Goal: Entertainment & Leisure: Consume media (video, audio)

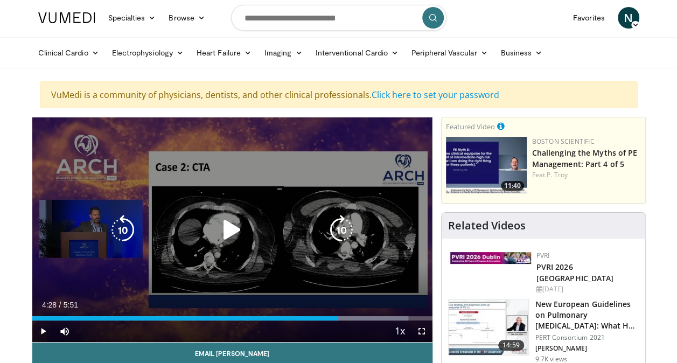
click at [238, 224] on icon "Video Player" at bounding box center [232, 230] width 30 height 30
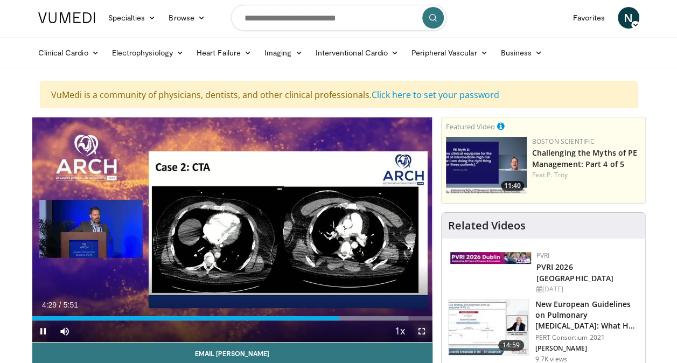
click at [423, 329] on span "Video Player" at bounding box center [422, 332] width 22 height 22
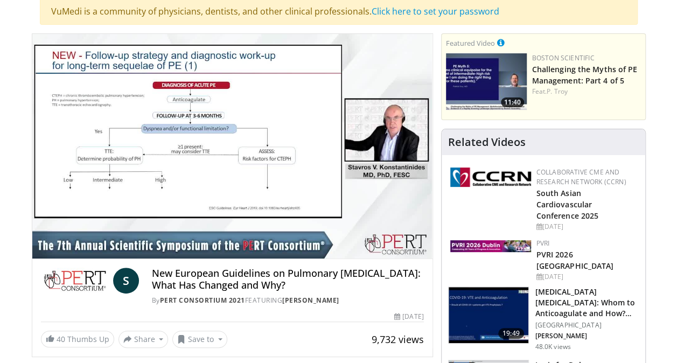
scroll to position [95, 0]
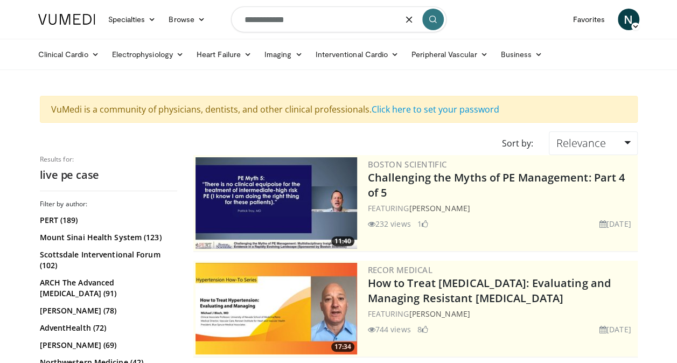
drag, startPoint x: 363, startPoint y: 23, endPoint x: 168, endPoint y: -13, distance: 198.4
click at [168, 0] on html "Specialties Adult & Family Medicine Allergy, [MEDICAL_DATA], Immunology Anesthe…" at bounding box center [338, 181] width 677 height 363
type input "**********"
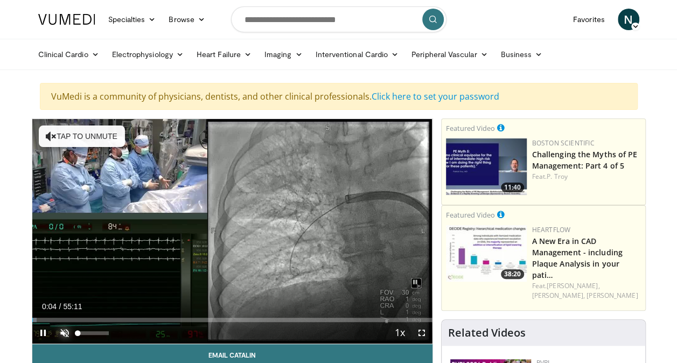
click at [65, 332] on span "Video Player" at bounding box center [65, 333] width 22 height 22
drag, startPoint x: 94, startPoint y: 330, endPoint x: 85, endPoint y: 330, distance: 9.2
click at [85, 330] on div "25%" at bounding box center [94, 333] width 38 height 22
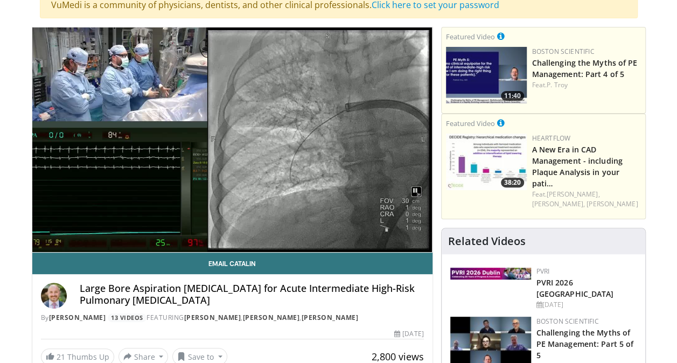
scroll to position [87, 0]
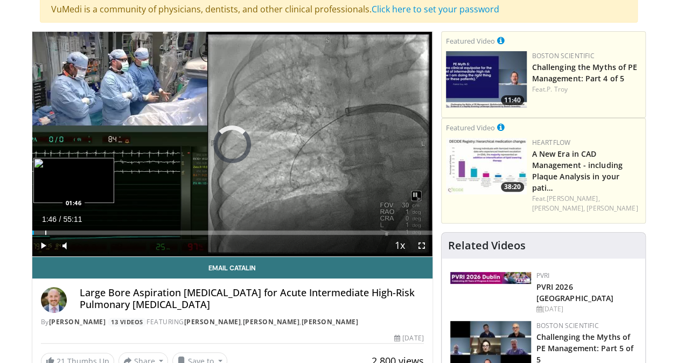
click at [45, 231] on div "Progress Bar" at bounding box center [45, 233] width 1 height 4
click at [51, 231] on div "Progress Bar" at bounding box center [51, 233] width 1 height 4
click at [60, 231] on div "Progress Bar" at bounding box center [60, 233] width 1 height 4
click at [71, 231] on div "Loaded : 0.00% 03:49 05:16" at bounding box center [232, 233] width 400 height 4
click at [69, 231] on div "Progress Bar" at bounding box center [69, 233] width 1 height 4
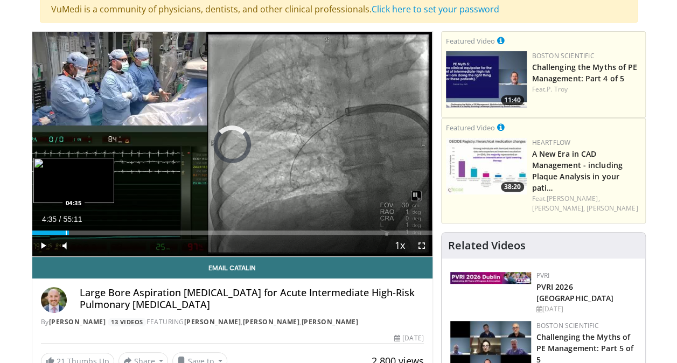
click at [66, 231] on div "Progress Bar" at bounding box center [66, 233] width 1 height 4
click at [63, 231] on div "Progress Bar" at bounding box center [63, 233] width 1 height 4
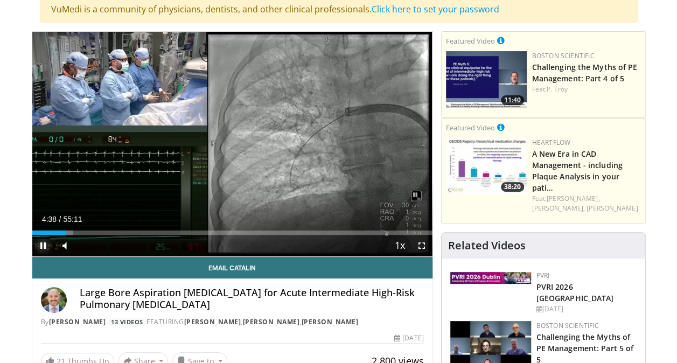
click at [39, 244] on span "Video Player" at bounding box center [43, 246] width 22 height 22
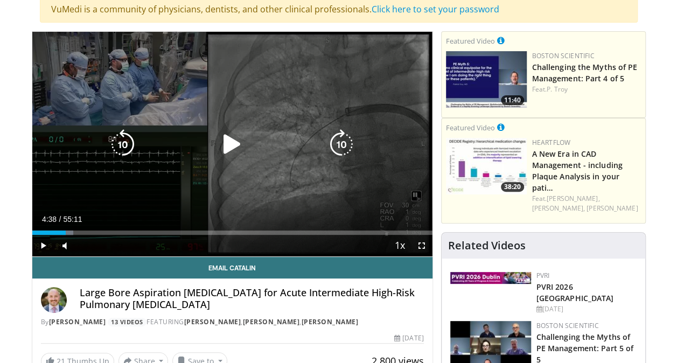
click at [230, 144] on icon "Video Player" at bounding box center [232, 144] width 30 height 30
click at [125, 141] on icon "Video Player" at bounding box center [123, 144] width 30 height 30
click at [219, 153] on icon "Video Player" at bounding box center [232, 144] width 30 height 30
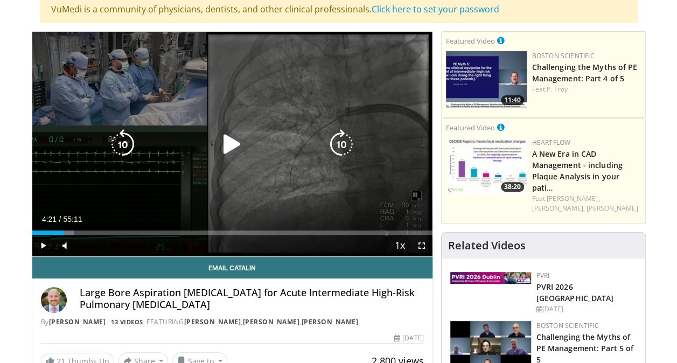
click at [219, 146] on icon "Video Player" at bounding box center [232, 144] width 30 height 30
drag, startPoint x: 87, startPoint y: 245, endPoint x: 80, endPoint y: 245, distance: 7.6
click at [80, 245] on video-js "**********" at bounding box center [232, 144] width 400 height 225
click at [221, 148] on icon "Video Player" at bounding box center [232, 144] width 30 height 30
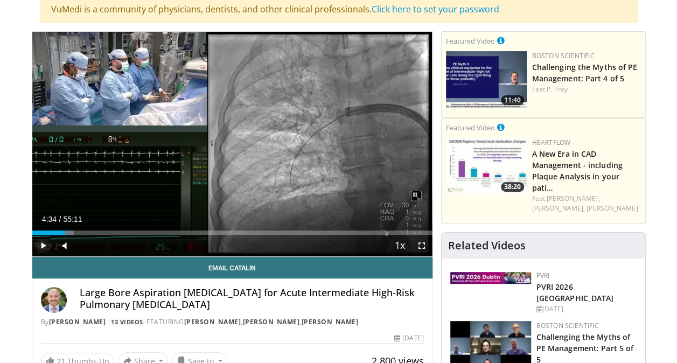
click at [51, 248] on span "Video Player" at bounding box center [43, 246] width 22 height 22
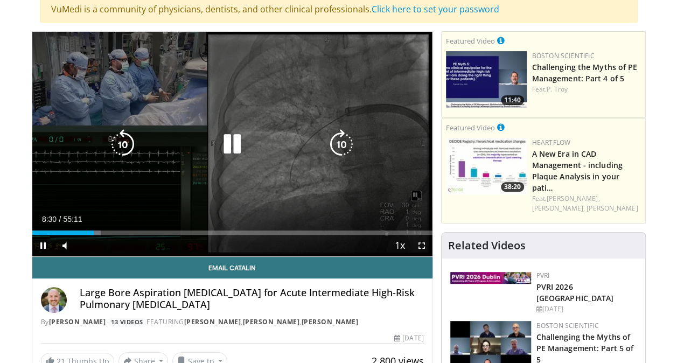
click at [230, 140] on icon "Video Player" at bounding box center [232, 144] width 30 height 30
click at [244, 143] on icon "Video Player" at bounding box center [232, 144] width 30 height 30
click at [347, 140] on icon "Video Player" at bounding box center [342, 144] width 30 height 30
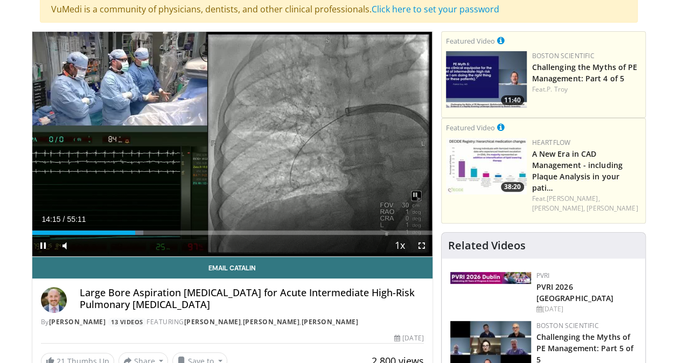
click at [143, 235] on div "Current Time 14:15 / Duration 55:11 Pause Skip Backward Skip Forward Mute 44% L…" at bounding box center [232, 246] width 400 height 22
click at [139, 232] on div "Progress Bar" at bounding box center [138, 233] width 12 height 4
click at [142, 232] on div "Progress Bar" at bounding box center [142, 233] width 1 height 4
click at [148, 231] on div "Progress Bar" at bounding box center [148, 233] width 1 height 4
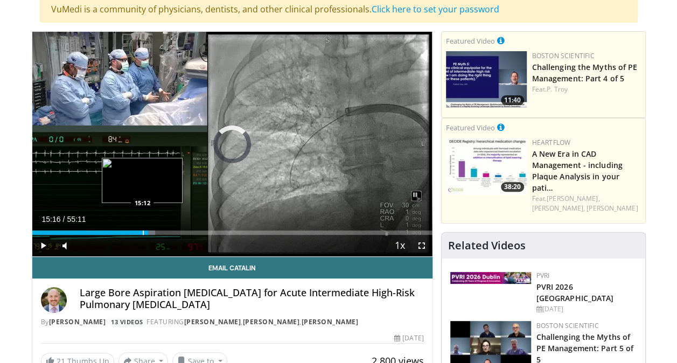
click at [143, 231] on div "Progress Bar" at bounding box center [143, 233] width 1 height 4
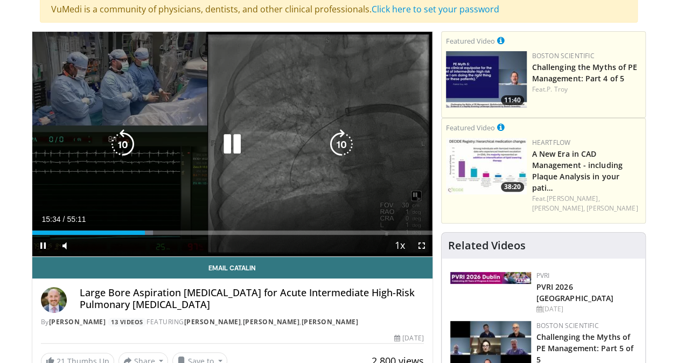
click at [118, 153] on icon "Video Player" at bounding box center [123, 144] width 30 height 30
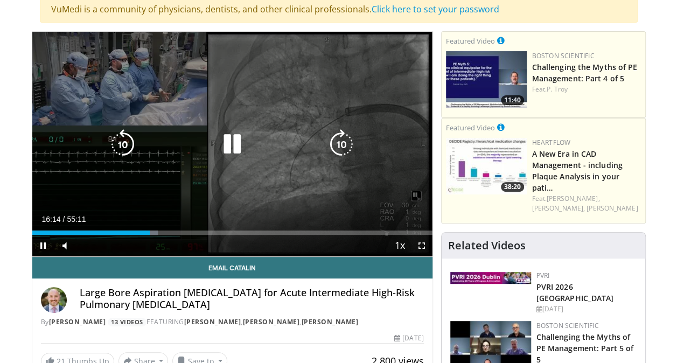
click at [350, 141] on icon "Video Player" at bounding box center [342, 144] width 30 height 30
click at [127, 132] on icon "Video Player" at bounding box center [123, 144] width 30 height 30
click at [106, 144] on div "30 seconds Tap to unmute" at bounding box center [232, 144] width 400 height 225
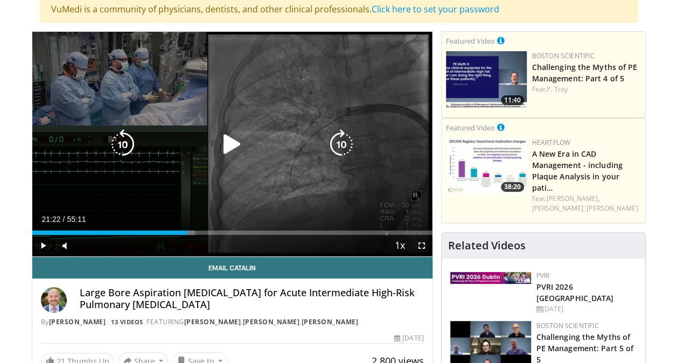
click at [117, 146] on icon "Video Player" at bounding box center [123, 144] width 30 height 30
click at [129, 148] on icon "Video Player" at bounding box center [123, 144] width 30 height 30
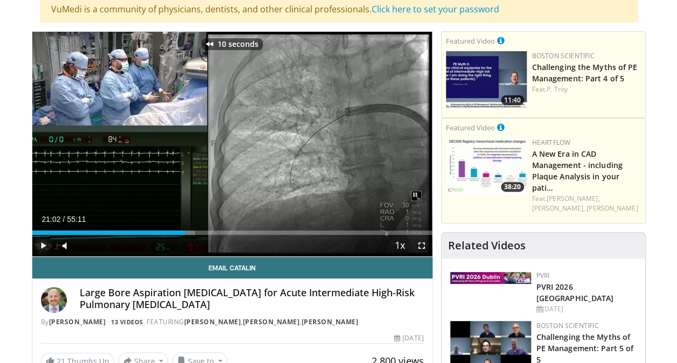
click at [44, 248] on span "Video Player" at bounding box center [43, 246] width 22 height 22
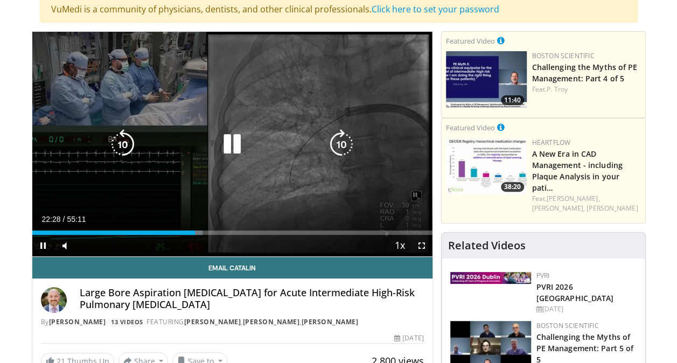
click at [225, 157] on icon "Video Player" at bounding box center [232, 144] width 30 height 30
click at [229, 132] on icon "Video Player" at bounding box center [232, 144] width 30 height 30
click at [333, 141] on icon "Video Player" at bounding box center [342, 144] width 30 height 30
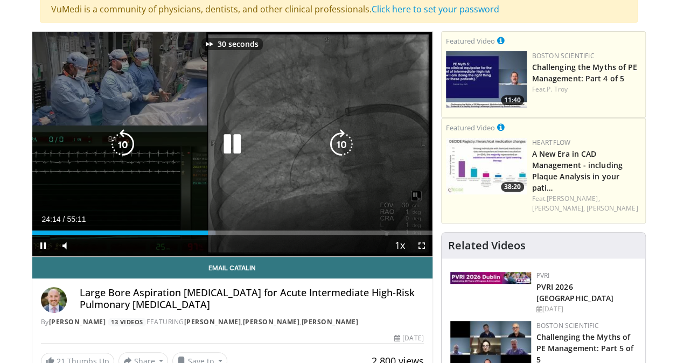
click at [333, 141] on icon "Video Player" at bounding box center [342, 144] width 30 height 30
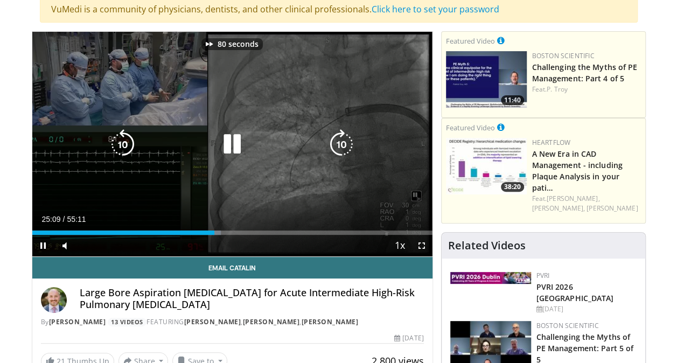
click at [333, 141] on icon "Video Player" at bounding box center [342, 144] width 30 height 30
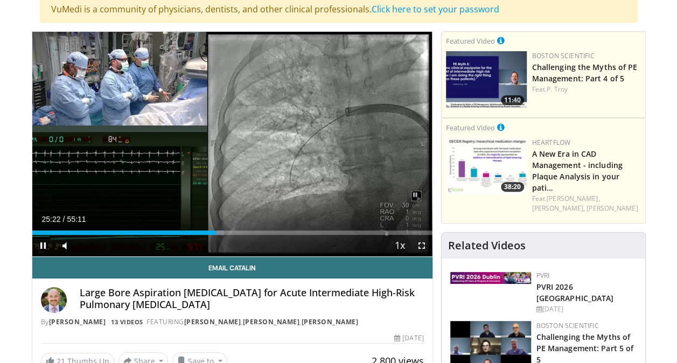
click at [333, 141] on div "90 seconds Tap to unmute" at bounding box center [232, 144] width 400 height 225
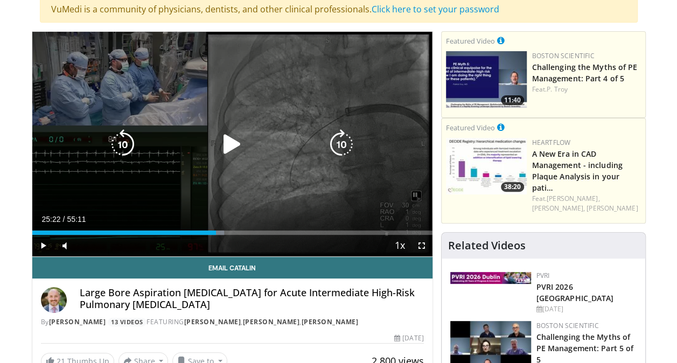
click at [352, 140] on icon "Video Player" at bounding box center [342, 144] width 30 height 30
click at [237, 141] on icon "Video Player" at bounding box center [232, 144] width 30 height 30
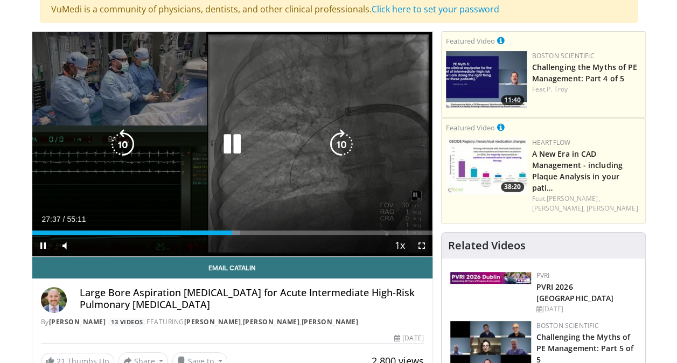
click at [346, 149] on icon "Video Player" at bounding box center [342, 144] width 30 height 30
click at [347, 144] on icon "Video Player" at bounding box center [342, 144] width 30 height 30
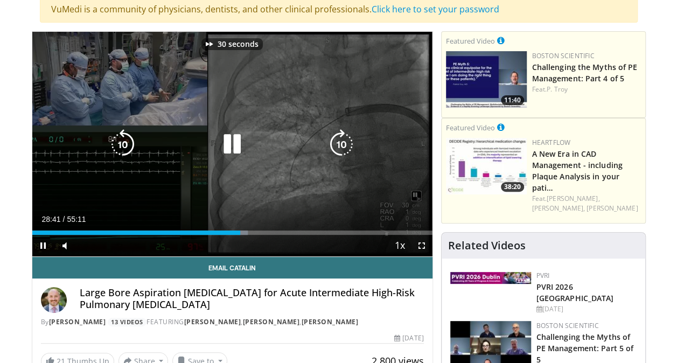
click at [347, 144] on icon "Video Player" at bounding box center [342, 144] width 30 height 30
click at [237, 133] on icon "Video Player" at bounding box center [232, 144] width 30 height 30
click at [225, 137] on icon "Video Player" at bounding box center [232, 144] width 30 height 30
click at [225, 148] on icon "Video Player" at bounding box center [232, 144] width 30 height 30
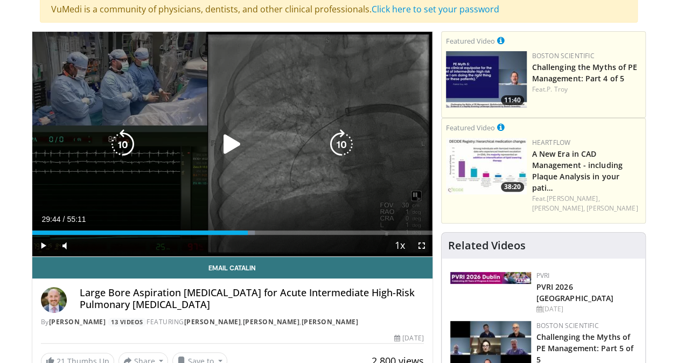
click at [238, 146] on icon "Video Player" at bounding box center [232, 144] width 30 height 30
click at [335, 148] on icon "Video Player" at bounding box center [342, 144] width 30 height 30
click at [342, 154] on icon "Video Player" at bounding box center [342, 144] width 30 height 30
click at [344, 151] on icon "Video Player" at bounding box center [342, 144] width 30 height 30
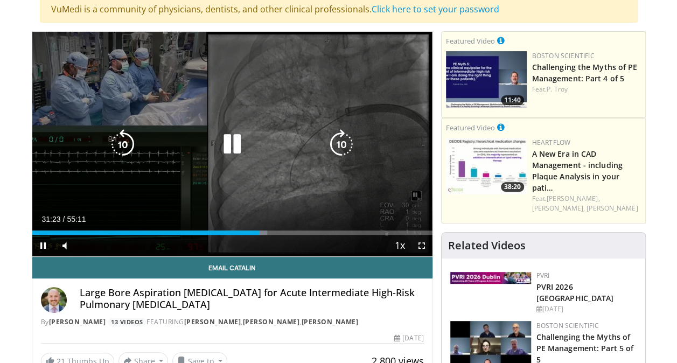
click at [115, 149] on icon "Video Player" at bounding box center [123, 144] width 30 height 30
click at [331, 137] on icon "Video Player" at bounding box center [342, 144] width 30 height 30
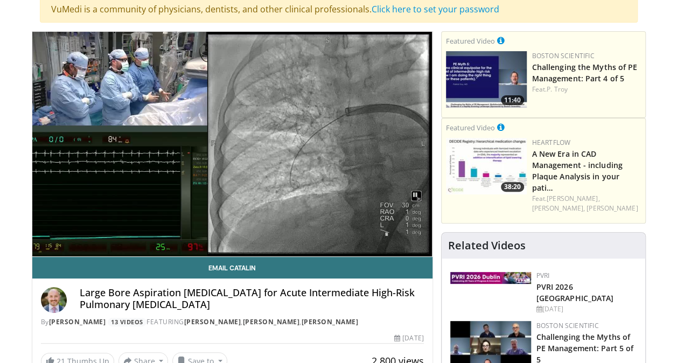
click at [331, 137] on div "20 seconds Tap to unmute" at bounding box center [232, 144] width 400 height 225
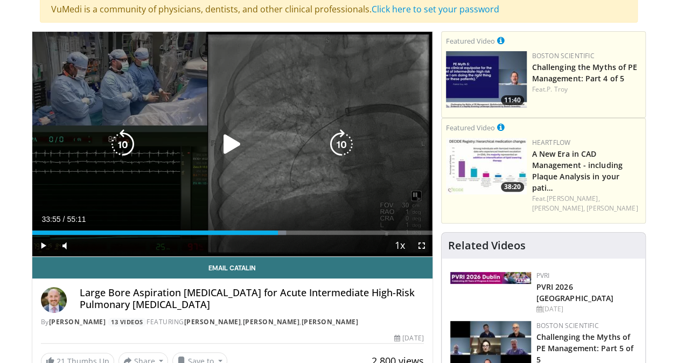
click at [252, 136] on div "Video Player" at bounding box center [232, 145] width 240 height 22
click at [236, 138] on icon "Video Player" at bounding box center [232, 144] width 30 height 30
click at [345, 143] on icon "Video Player" at bounding box center [342, 144] width 30 height 30
click at [338, 131] on icon "Video Player" at bounding box center [342, 144] width 30 height 30
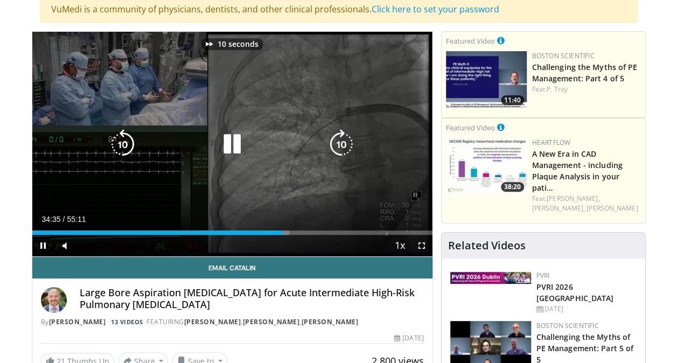
click at [338, 131] on icon "Video Player" at bounding box center [342, 144] width 30 height 30
click at [336, 134] on icon "Video Player" at bounding box center [342, 144] width 30 height 30
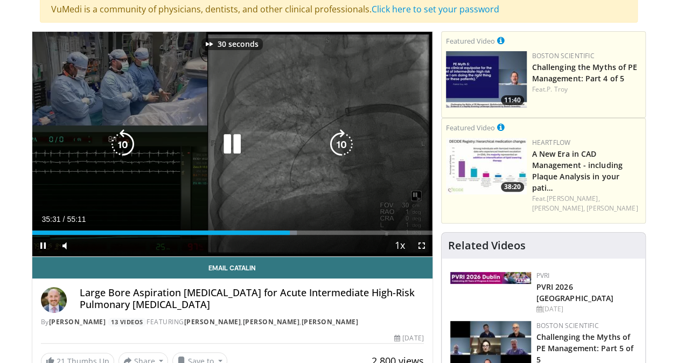
click at [336, 134] on icon "Video Player" at bounding box center [342, 144] width 30 height 30
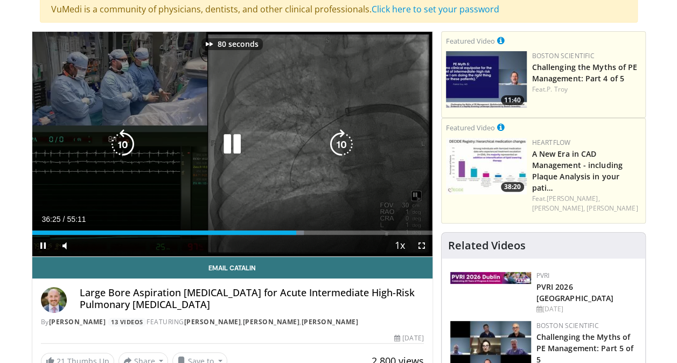
click at [336, 134] on icon "Video Player" at bounding box center [342, 144] width 30 height 30
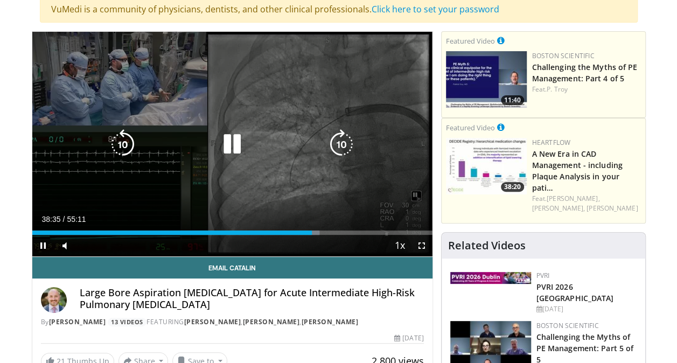
click at [342, 129] on icon "Video Player" at bounding box center [342, 144] width 30 height 30
click at [342, 143] on icon "Video Player" at bounding box center [342, 144] width 30 height 30
click at [345, 155] on icon "Video Player" at bounding box center [342, 144] width 30 height 30
click at [348, 148] on icon "Video Player" at bounding box center [342, 144] width 30 height 30
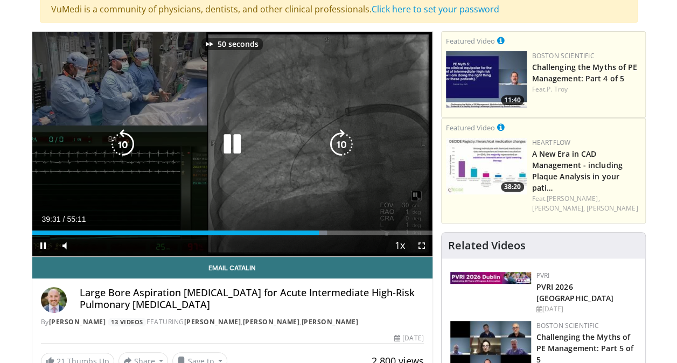
click at [348, 148] on icon "Video Player" at bounding box center [342, 144] width 30 height 30
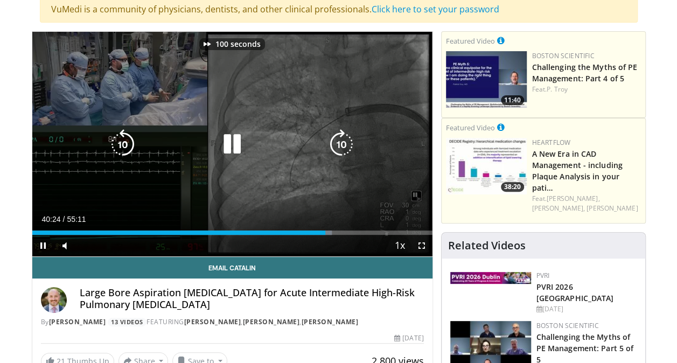
click at [348, 148] on icon "Video Player" at bounding box center [342, 144] width 30 height 30
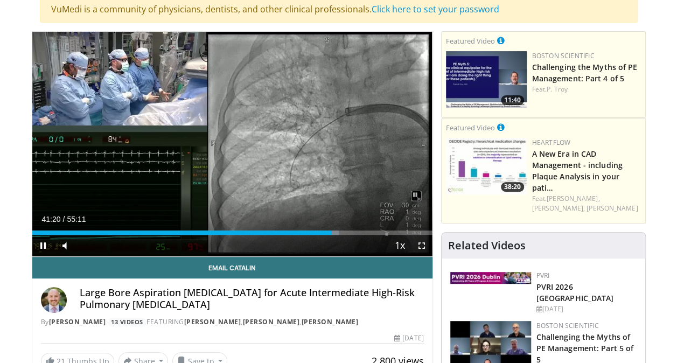
click at [348, 148] on div "150 seconds Tap to unmute" at bounding box center [232, 144] width 400 height 225
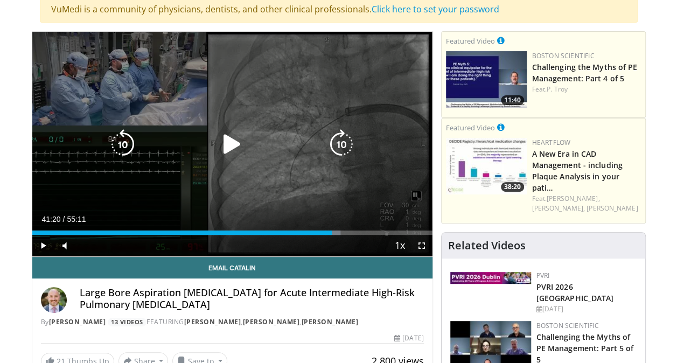
click at [251, 142] on div "Video Player" at bounding box center [232, 145] width 240 height 22
click at [235, 147] on icon "Video Player" at bounding box center [232, 144] width 30 height 30
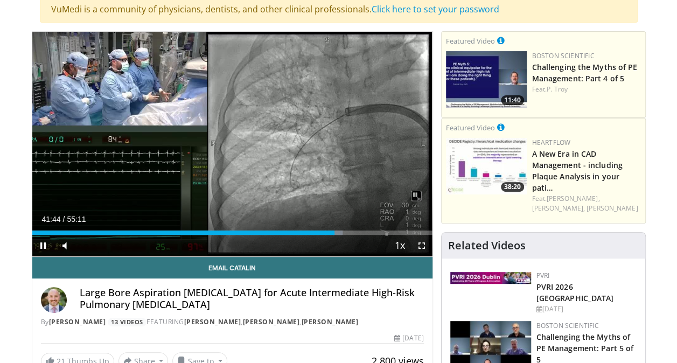
click at [269, 142] on div "150 seconds Tap to unmute" at bounding box center [232, 144] width 400 height 225
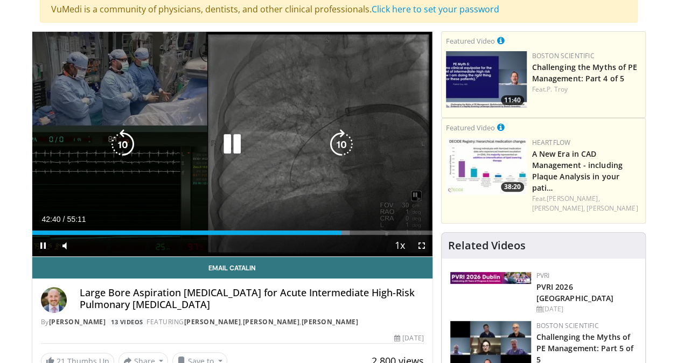
click at [335, 143] on icon "Video Player" at bounding box center [342, 144] width 30 height 30
click at [354, 137] on icon "Video Player" at bounding box center [342, 144] width 30 height 30
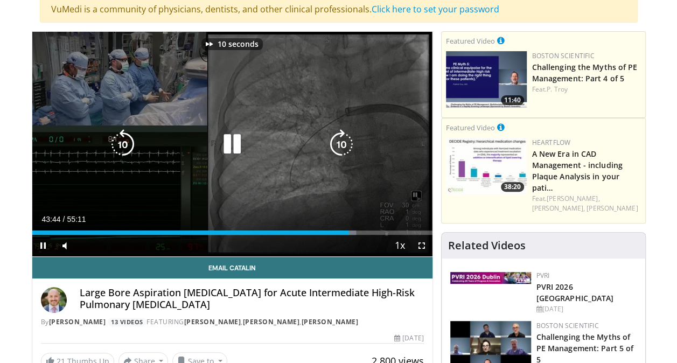
click at [354, 137] on icon "Video Player" at bounding box center [342, 144] width 30 height 30
click at [350, 150] on icon "Video Player" at bounding box center [342, 144] width 30 height 30
click at [345, 141] on icon "Video Player" at bounding box center [342, 144] width 30 height 30
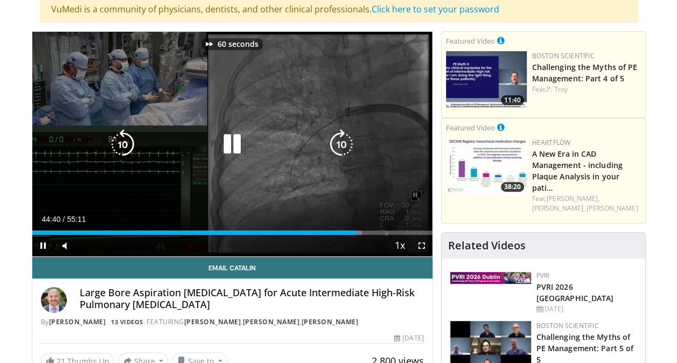
click at [345, 141] on icon "Video Player" at bounding box center [342, 144] width 30 height 30
click at [346, 146] on icon "Video Player" at bounding box center [342, 144] width 30 height 30
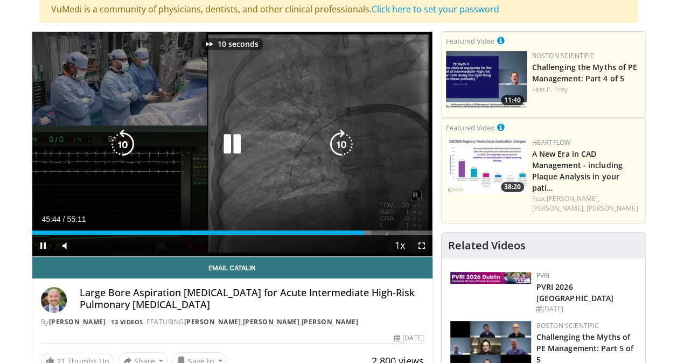
click at [355, 143] on icon "Video Player" at bounding box center [342, 144] width 30 height 30
click at [127, 141] on icon "Video Player" at bounding box center [123, 144] width 30 height 30
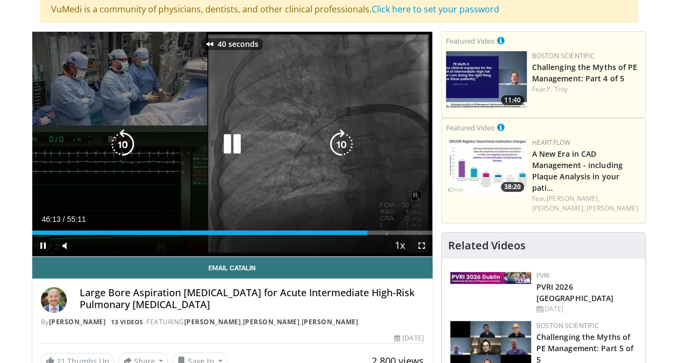
click at [127, 141] on icon "Video Player" at bounding box center [123, 144] width 30 height 30
click at [339, 143] on icon "Video Player" at bounding box center [342, 144] width 30 height 30
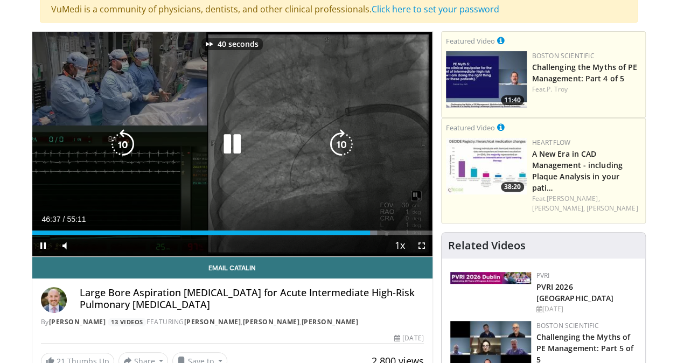
click at [339, 143] on icon "Video Player" at bounding box center [342, 144] width 30 height 30
click at [346, 150] on icon "Video Player" at bounding box center [342, 144] width 30 height 30
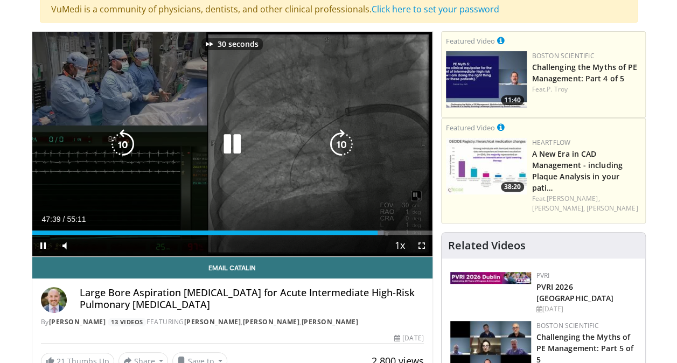
click at [346, 150] on icon "Video Player" at bounding box center [342, 144] width 30 height 30
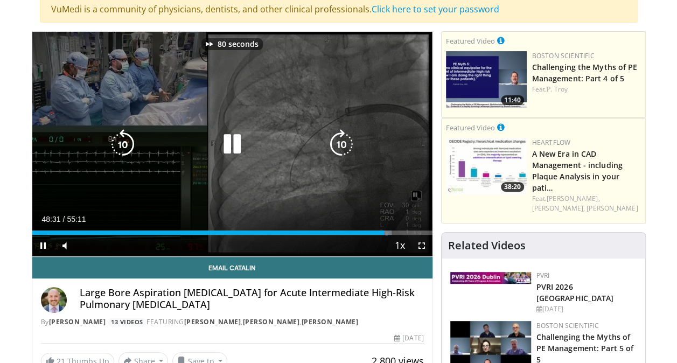
click at [351, 133] on icon "Video Player" at bounding box center [342, 144] width 30 height 30
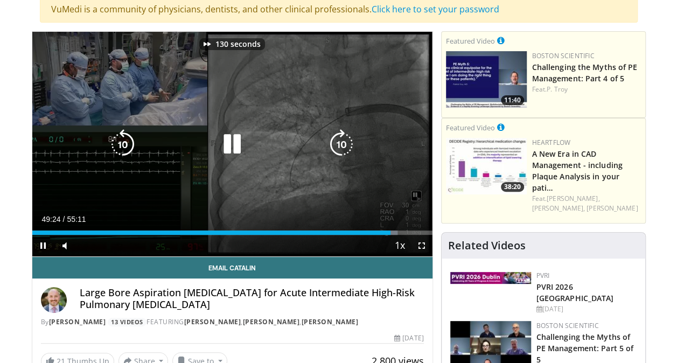
click at [351, 133] on icon "Video Player" at bounding box center [342, 144] width 30 height 30
click at [130, 144] on icon "Video Player" at bounding box center [123, 144] width 30 height 30
click at [342, 147] on icon "Video Player" at bounding box center [342, 144] width 30 height 30
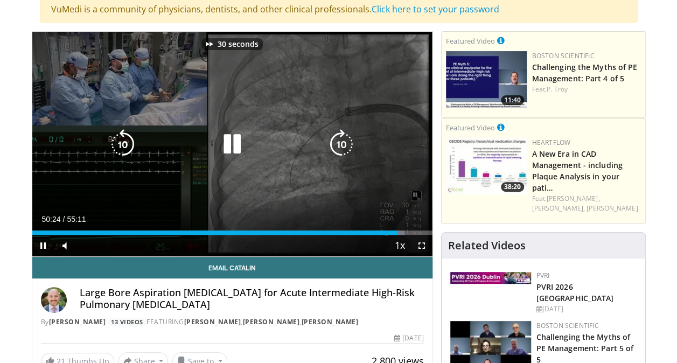
click at [342, 147] on icon "Video Player" at bounding box center [342, 144] width 30 height 30
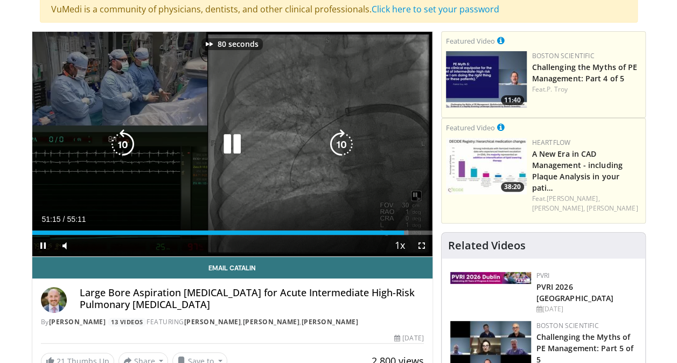
click at [342, 147] on icon "Video Player" at bounding box center [342, 144] width 30 height 30
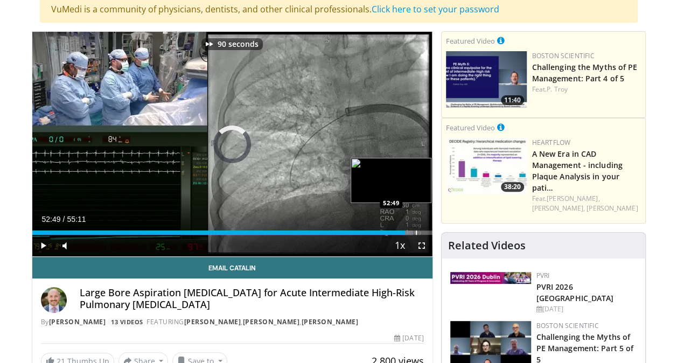
click at [416, 226] on div "Loaded : 95.12% 52:49 52:49" at bounding box center [232, 230] width 400 height 10
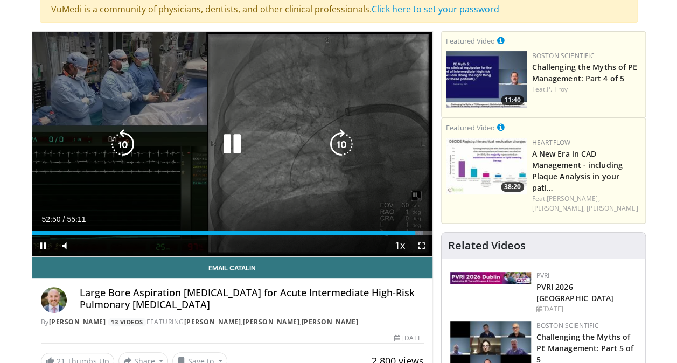
click at [236, 144] on icon "Video Player" at bounding box center [232, 144] width 30 height 30
